Goal: Answer question/provide support: Share knowledge or assist other users

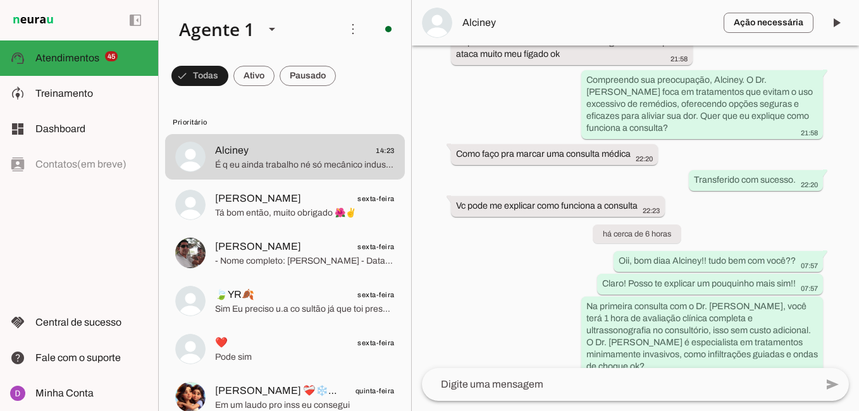
scroll to position [806, 0]
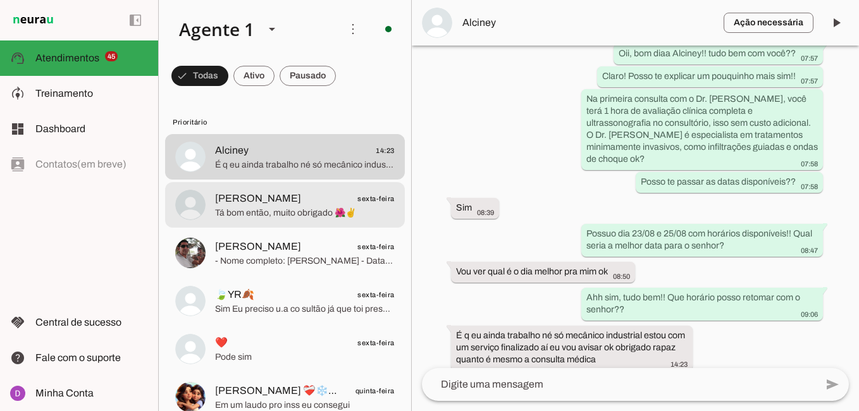
click at [281, 215] on span "Tá bom então, muito obrigado 🌺✌️" at bounding box center [305, 213] width 180 height 13
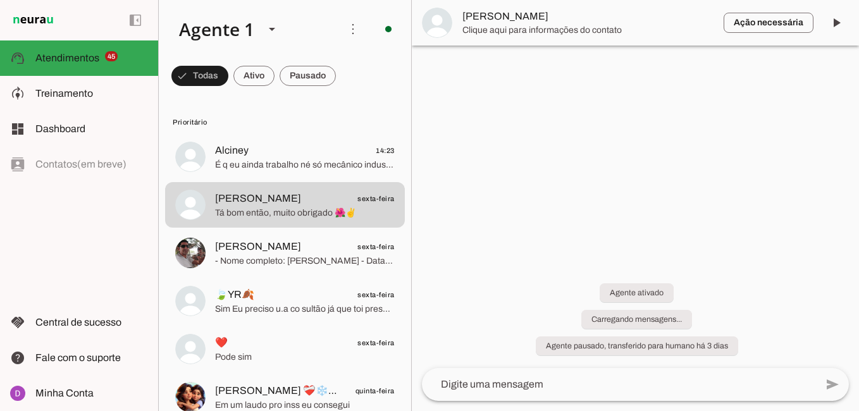
click at [335, 145] on span "Alciney 14:23" at bounding box center [305, 151] width 180 height 16
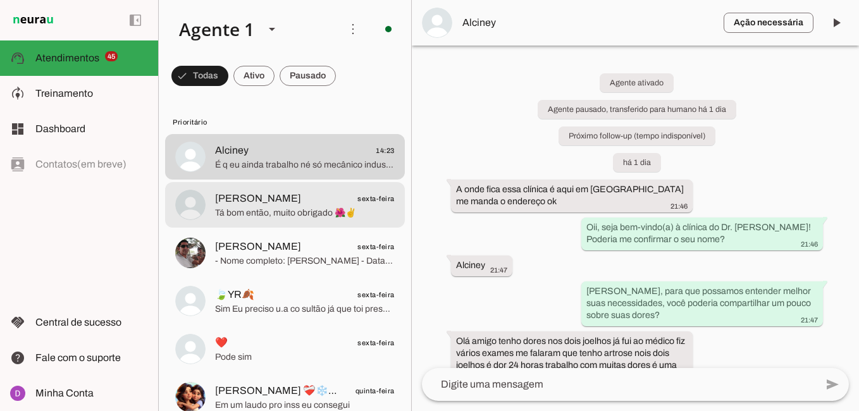
click at [269, 202] on span "[PERSON_NAME]" at bounding box center [258, 198] width 86 height 15
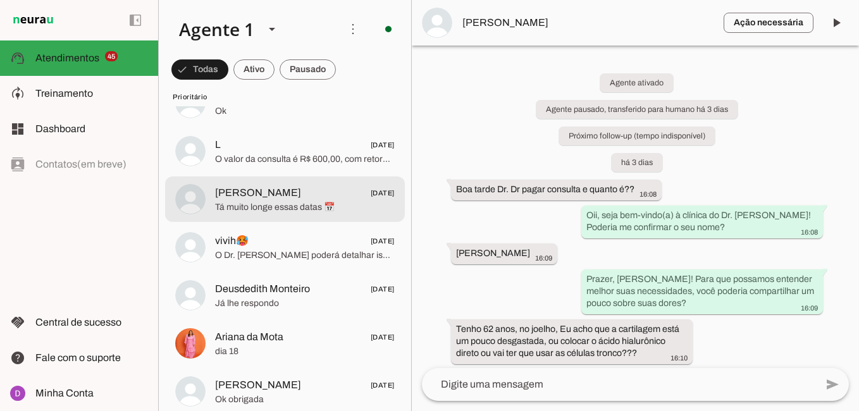
scroll to position [631, 0]
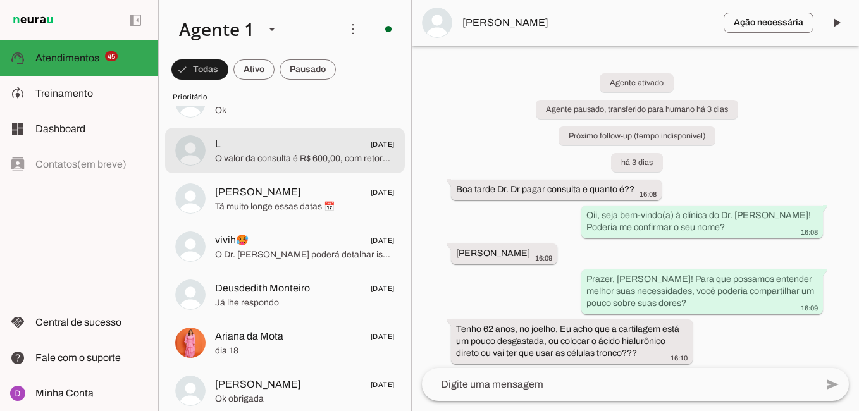
click at [295, 161] on span "O valor da consulta é R$ 600,00, com retorno gratuito em até 30 dias, aceitamos…" at bounding box center [305, 158] width 180 height 13
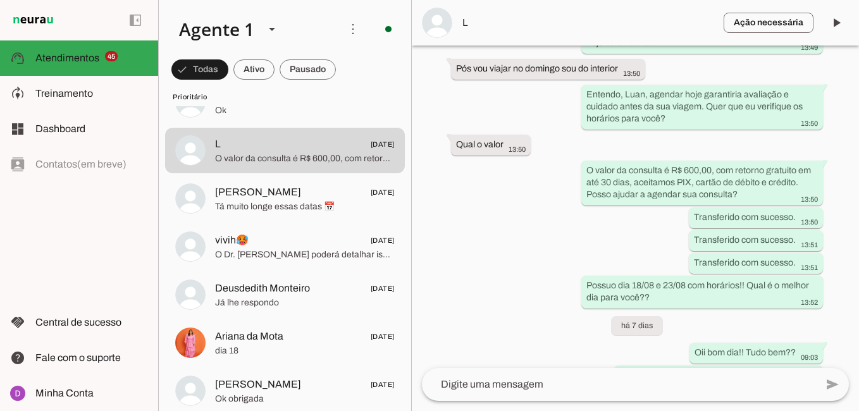
scroll to position [829, 0]
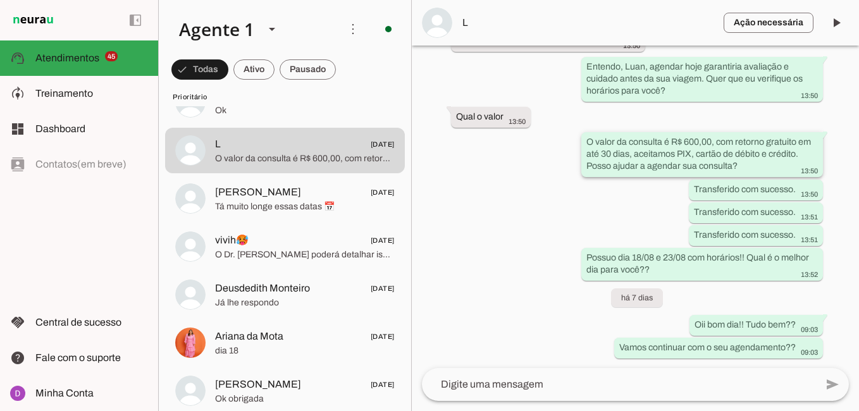
drag, startPoint x: 744, startPoint y: 171, endPoint x: 583, endPoint y: 141, distance: 164.0
click at [581, 141] on whatsapp-message-bubble "O valor da consulta é R$ 600,00, com retorno gratuito em até 30 dias, aceitamos…" at bounding box center [702, 154] width 242 height 45
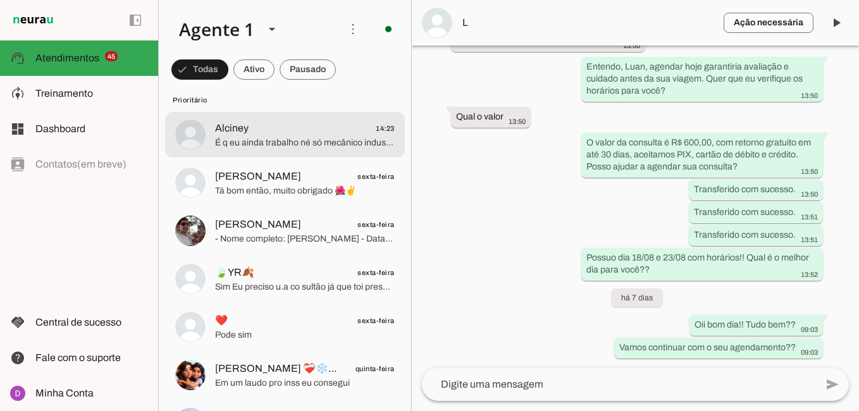
scroll to position [0, 0]
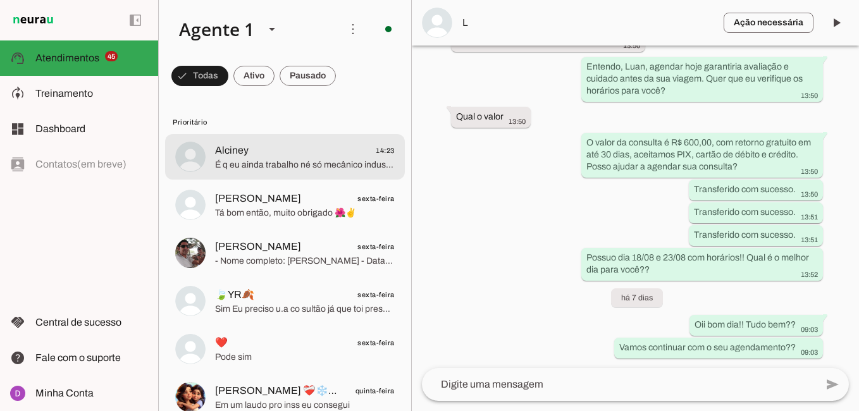
click at [247, 152] on span "Alciney" at bounding box center [232, 150] width 34 height 15
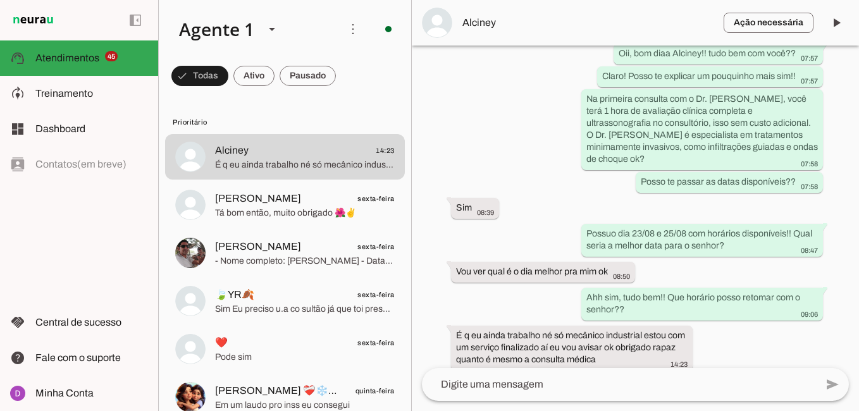
click at [508, 377] on textarea at bounding box center [619, 384] width 394 height 15
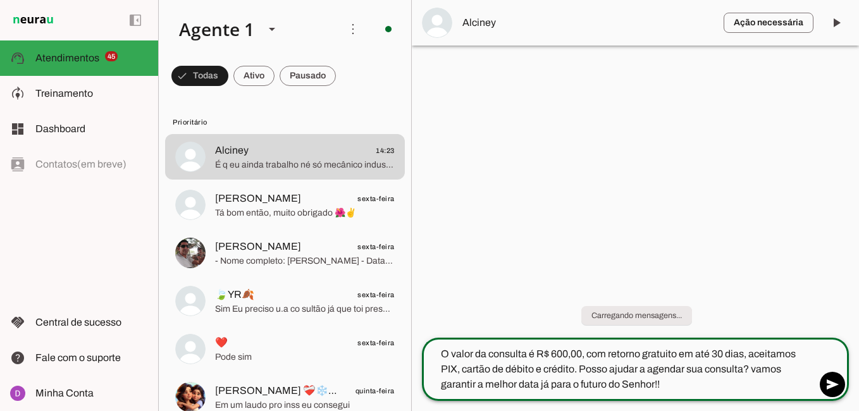
type textarea "O valor da consulta é R$ 600,00, com retorno gratuito em até 30 dias, aceitamos…"
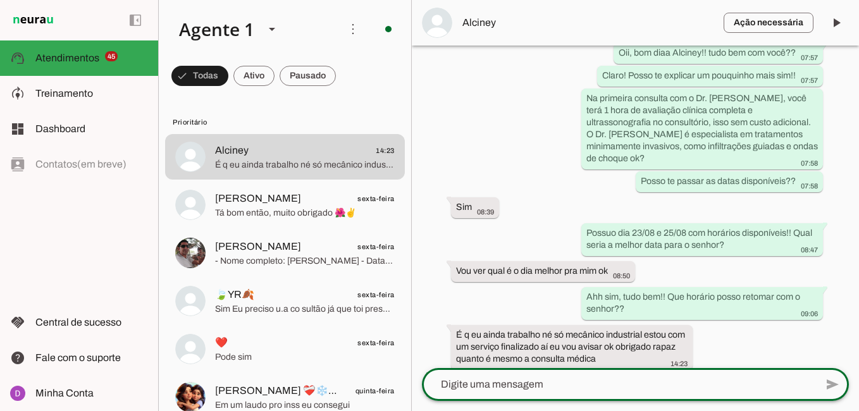
scroll to position [868, 0]
